Goal: Task Accomplishment & Management: Complete application form

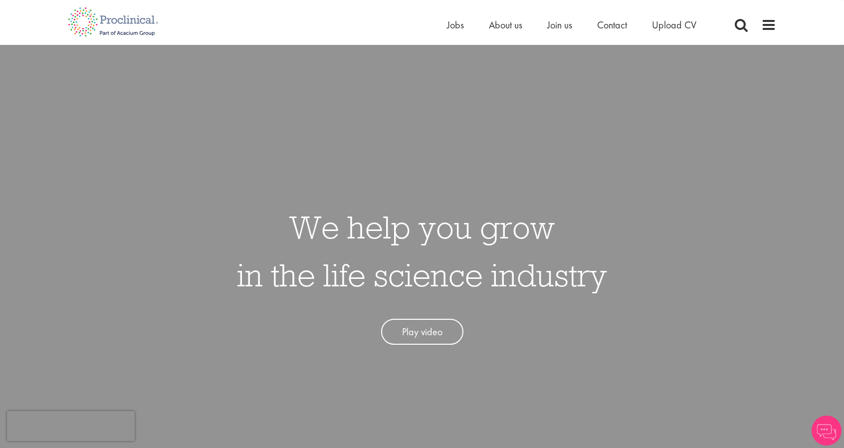
click at [452, 32] on li "Jobs" at bounding box center [455, 24] width 17 height 15
click at [668, 28] on span "Upload CV" at bounding box center [674, 24] width 44 height 13
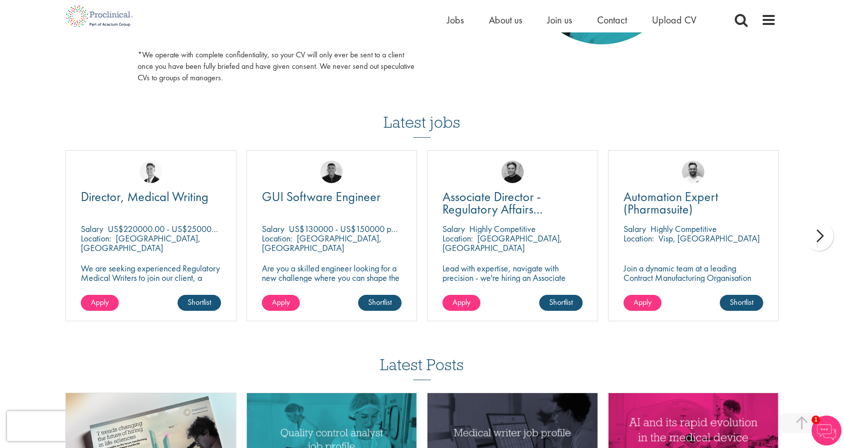
scroll to position [608, 0]
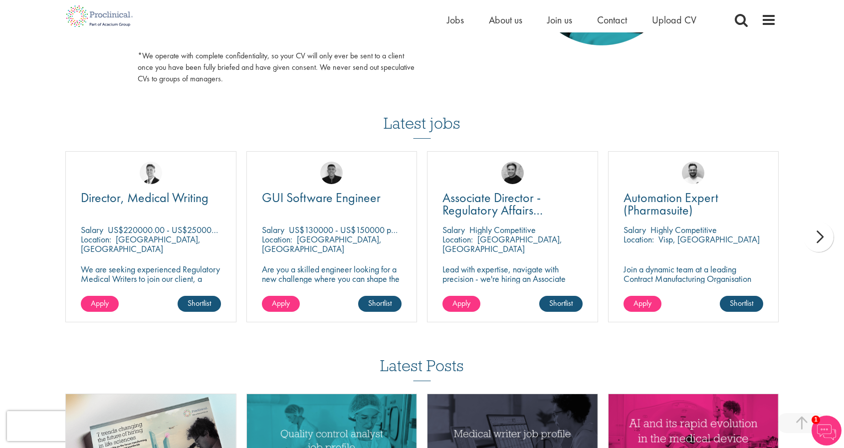
click at [814, 240] on div "next" at bounding box center [818, 237] width 30 height 30
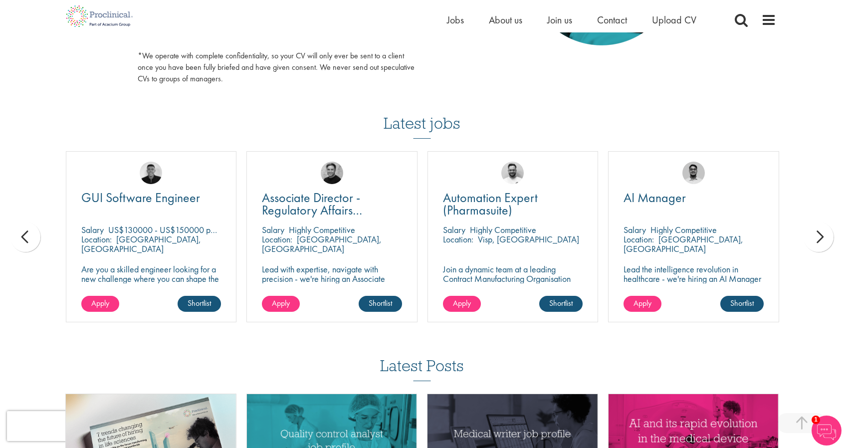
click at [814, 240] on div "next" at bounding box center [818, 237] width 30 height 30
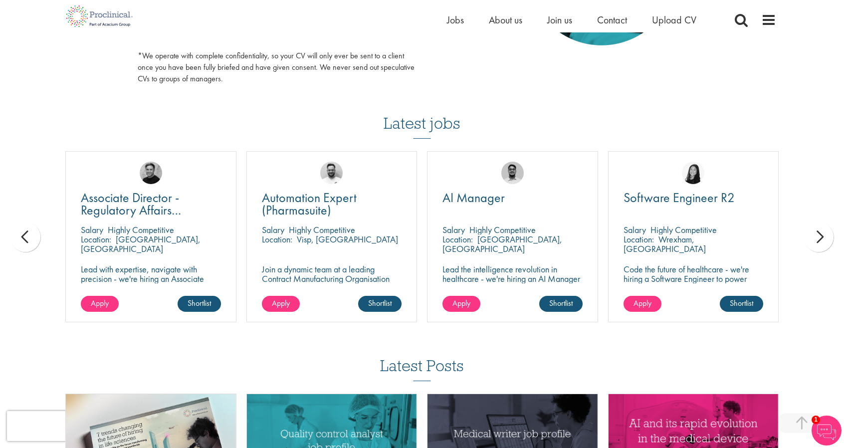
click at [814, 240] on div "next" at bounding box center [818, 237] width 30 height 30
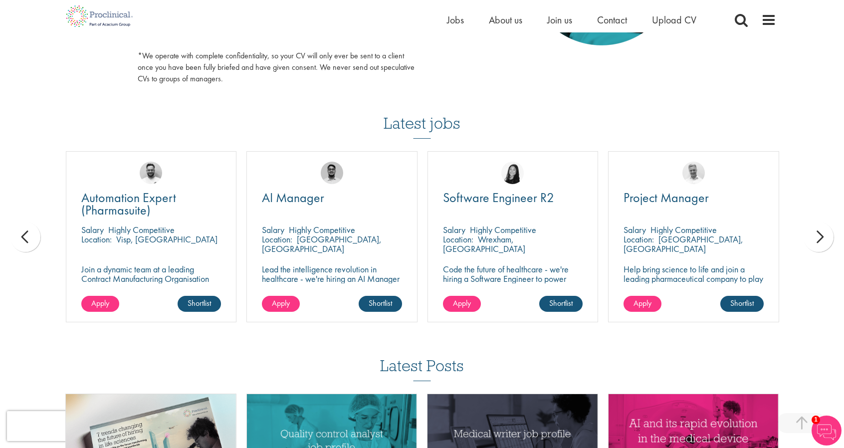
click at [814, 240] on div "next" at bounding box center [818, 237] width 30 height 30
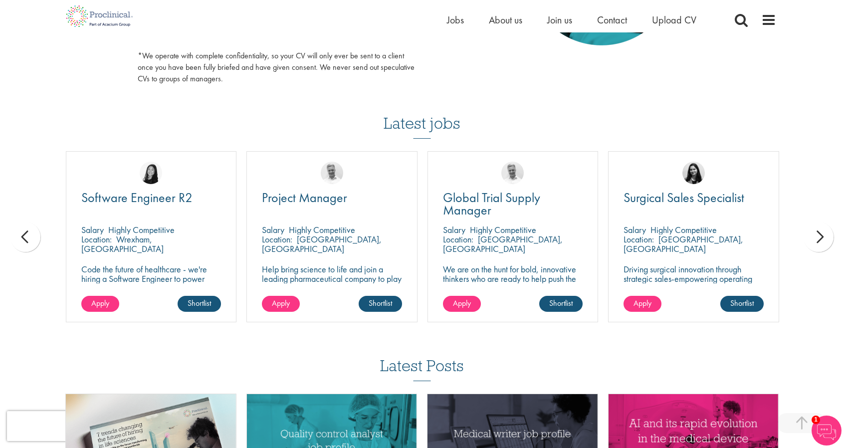
click at [814, 240] on div "next" at bounding box center [818, 237] width 30 height 30
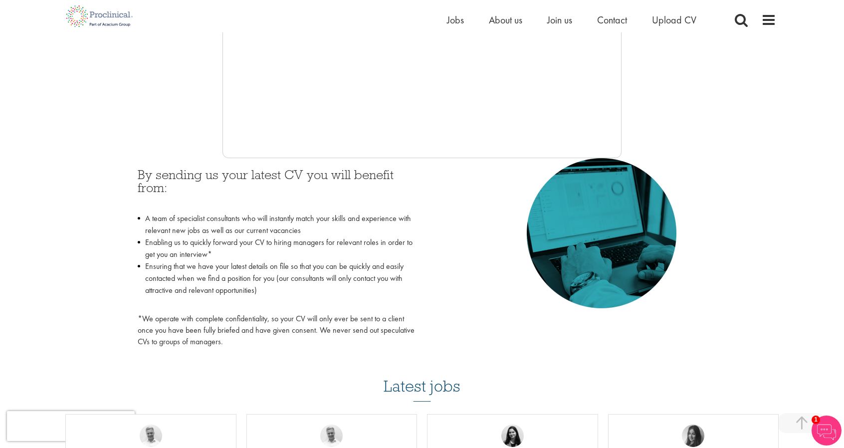
scroll to position [189, 0]
